Goal: Task Accomplishment & Management: Manage account settings

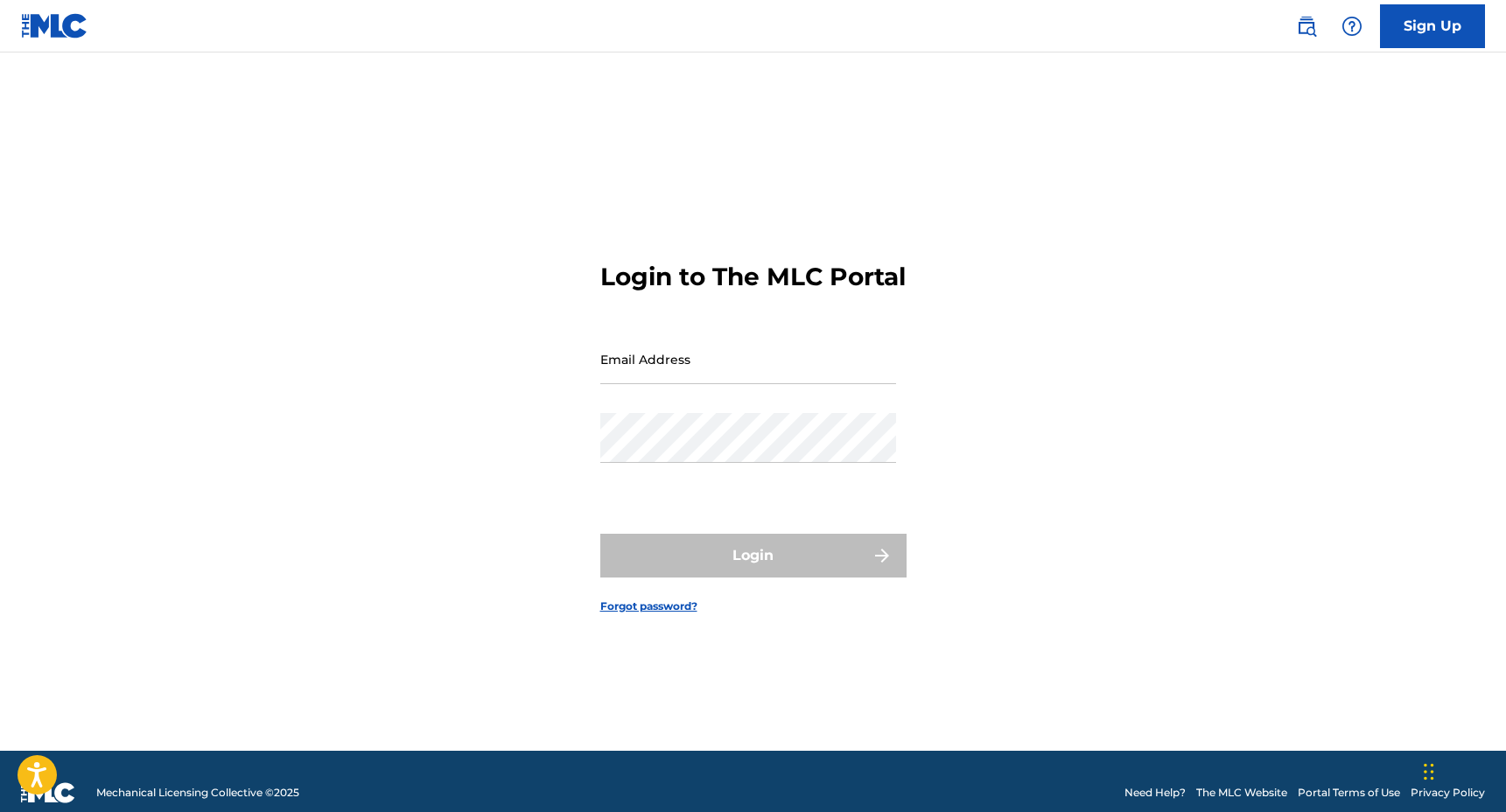
click at [649, 378] on input "Email Address" at bounding box center [748, 359] width 295 height 50
type input "[EMAIL_ADDRESS][DOMAIN_NAME]"
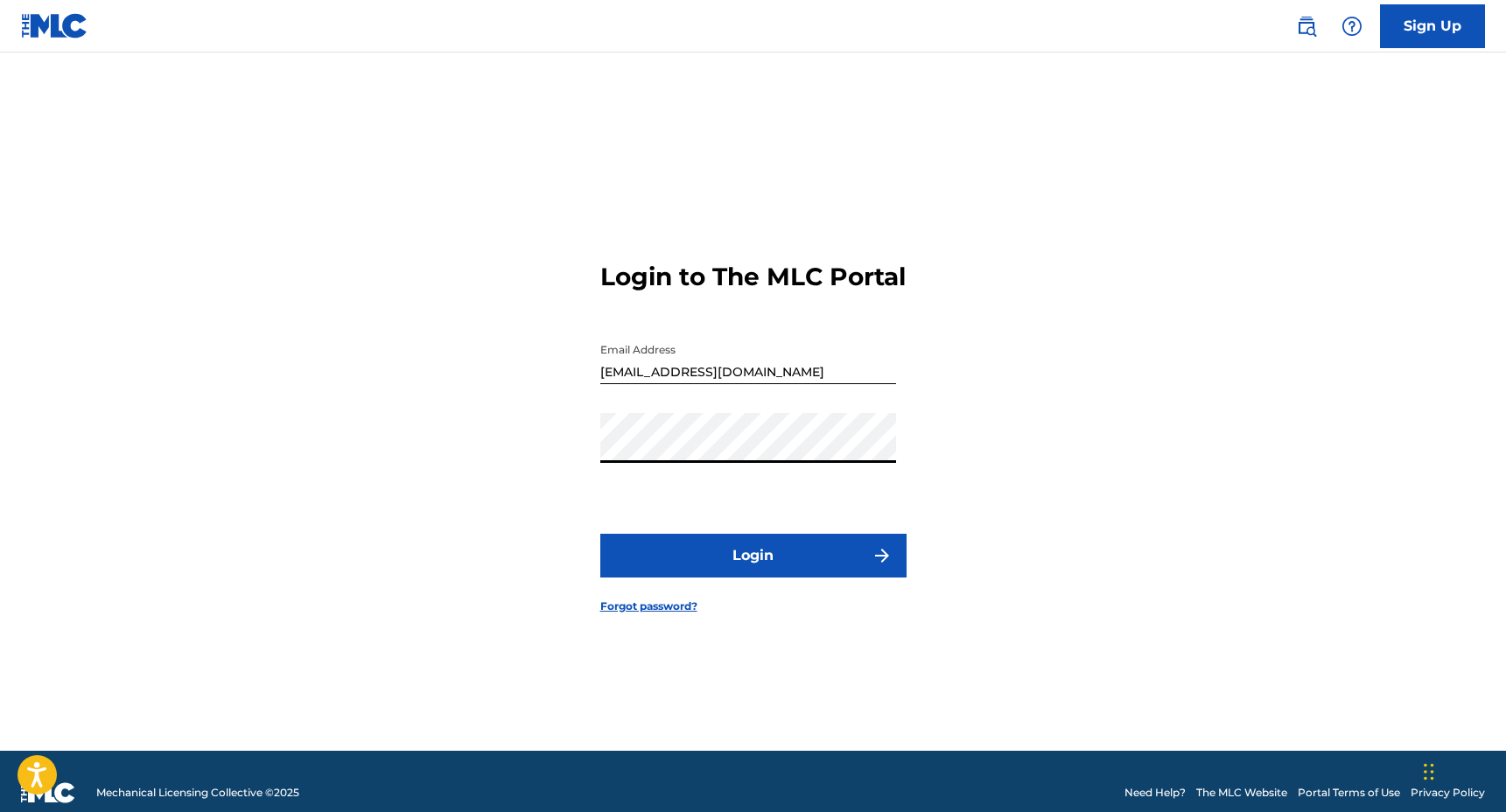
click at [743, 577] on button "Login" at bounding box center [753, 555] width 306 height 44
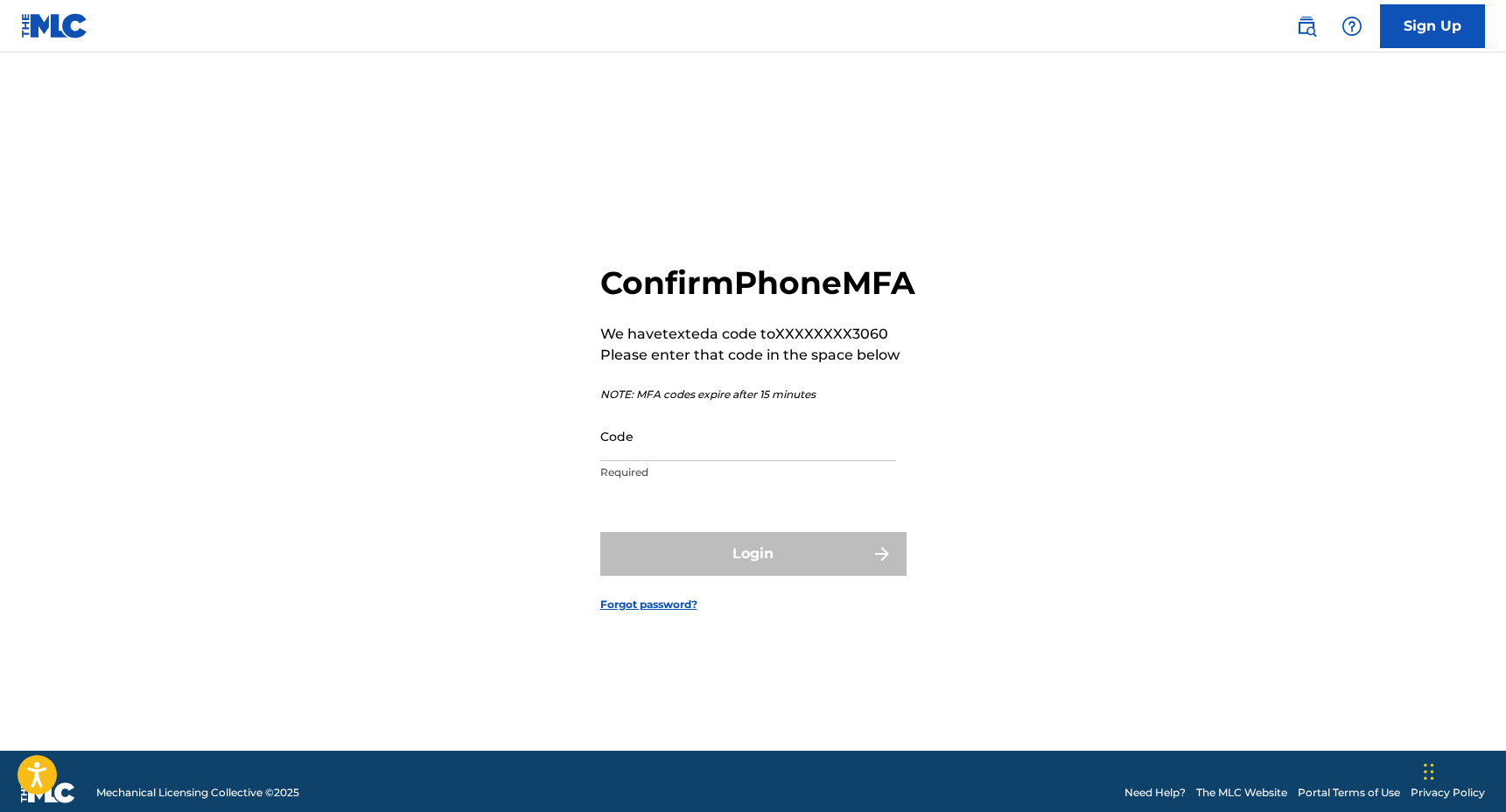
click at [676, 461] on input "Code" at bounding box center [748, 436] width 295 height 50
paste input "590930"
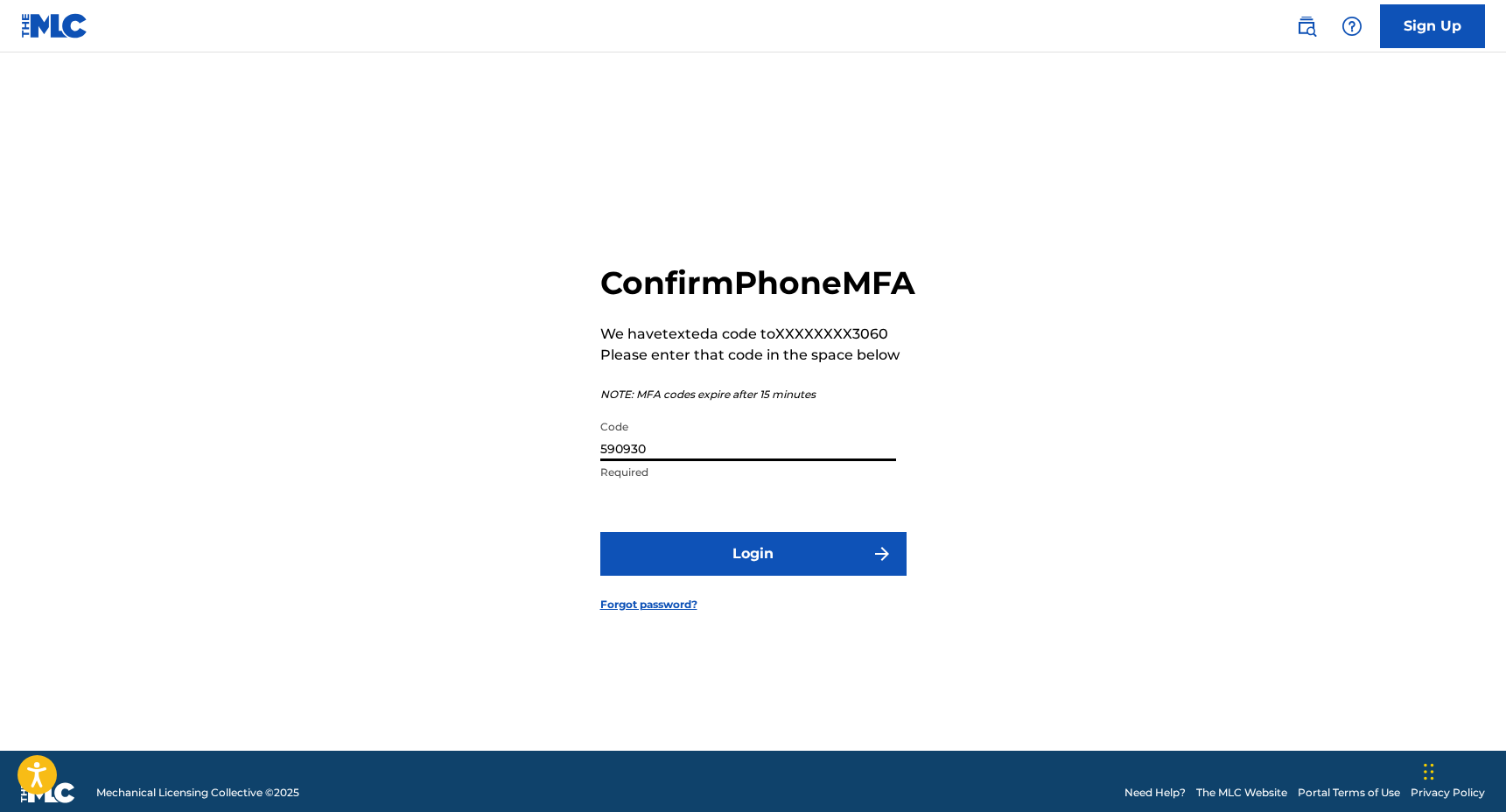
type input "590930"
click at [750, 576] on button "Login" at bounding box center [753, 554] width 306 height 44
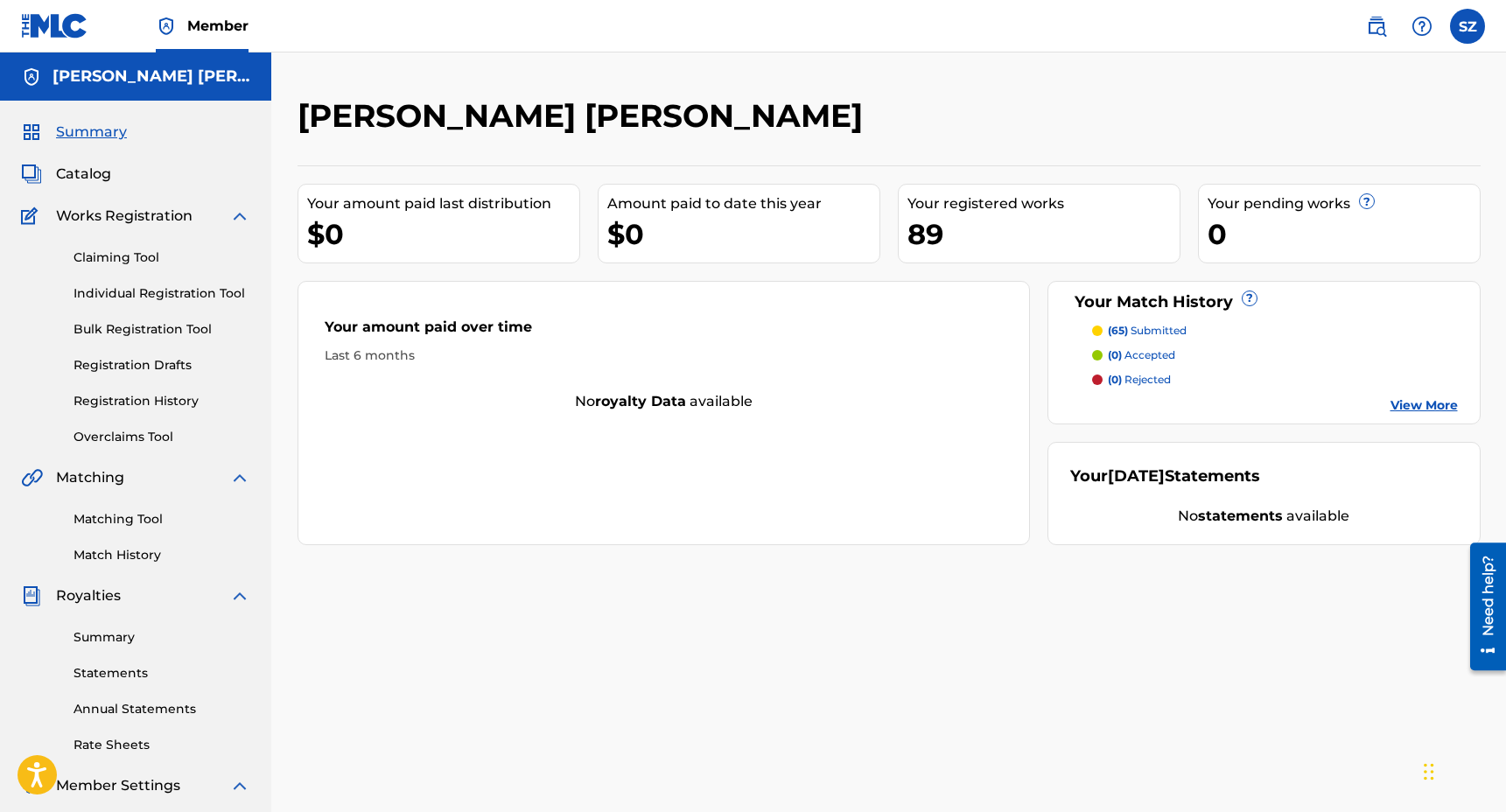
click at [1442, 405] on link "View More" at bounding box center [1424, 406] width 67 height 19
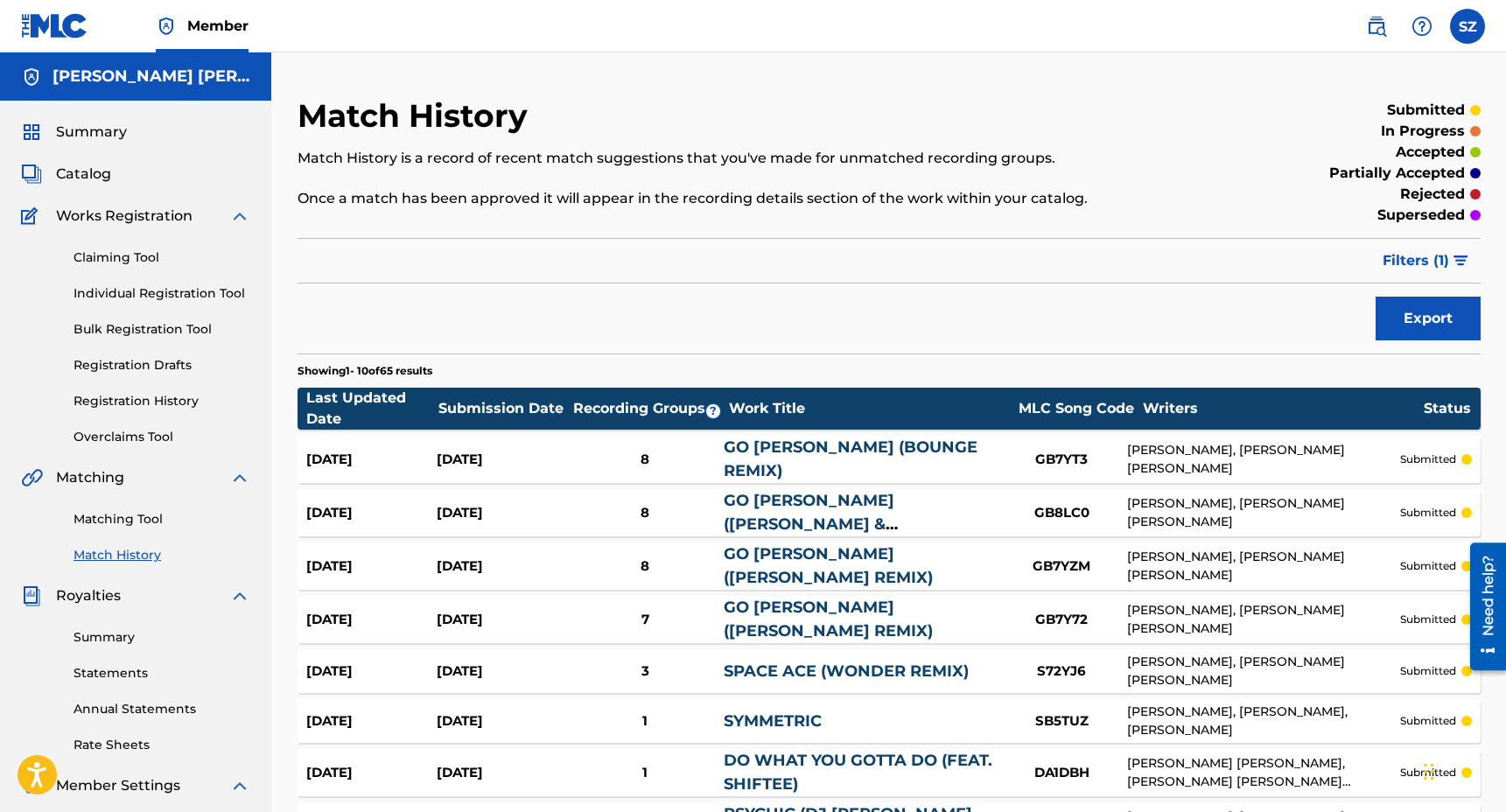
scroll to position [304, 0]
